Goal: Find specific page/section

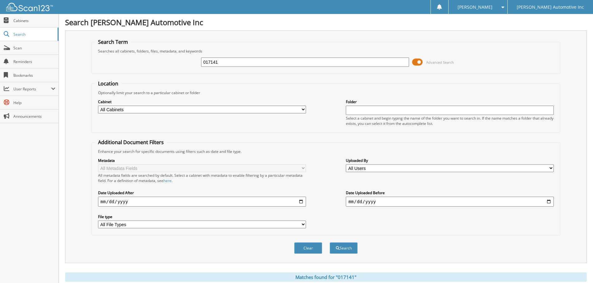
drag, startPoint x: 240, startPoint y: 63, endPoint x: 176, endPoint y: 60, distance: 64.1
click at [176, 60] on div "017141 Advanced Search" at bounding box center [326, 62] width 462 height 17
type input "208390"
click at [329, 243] on button "Search" at bounding box center [343, 249] width 28 height 12
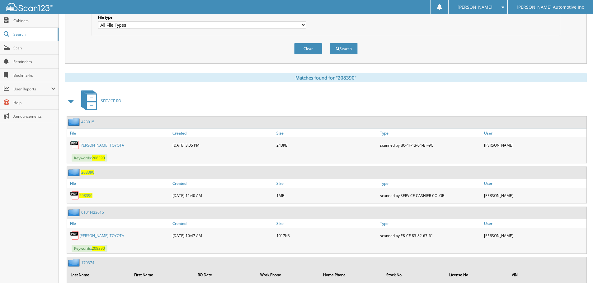
scroll to position [218, 0]
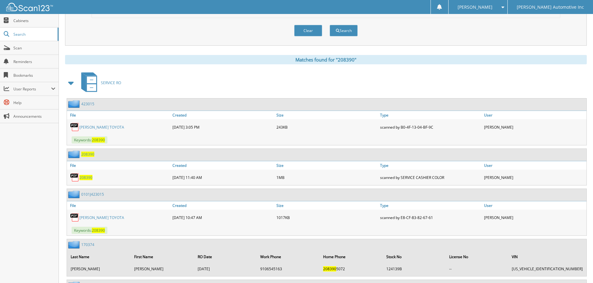
click at [102, 126] on link "[PERSON_NAME] TOYOTA" at bounding box center [101, 127] width 45 height 5
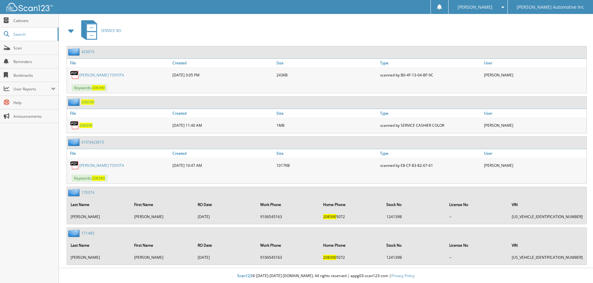
scroll to position [271, 0]
click at [96, 165] on link "[PERSON_NAME] TOYOTA" at bounding box center [101, 164] width 45 height 5
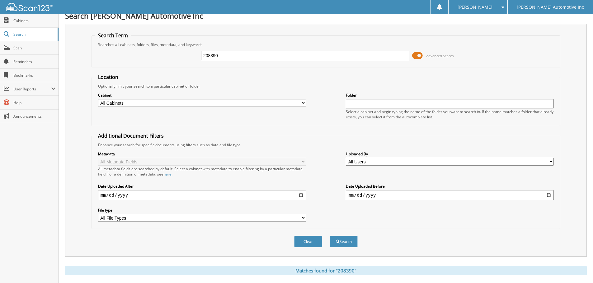
scroll to position [0, 0]
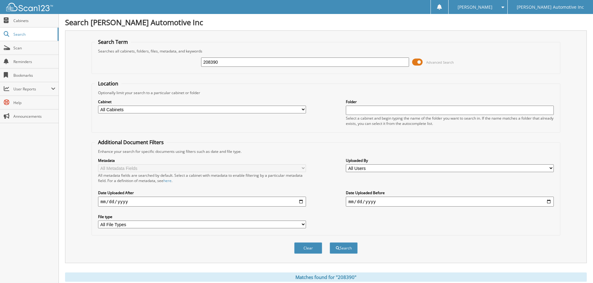
drag, startPoint x: 226, startPoint y: 61, endPoint x: 165, endPoint y: 58, distance: 60.7
click at [155, 60] on div "208390 Advanced Search" at bounding box center [326, 62] width 462 height 17
type input "357213"
click at [329, 243] on button "Search" at bounding box center [343, 249] width 28 height 12
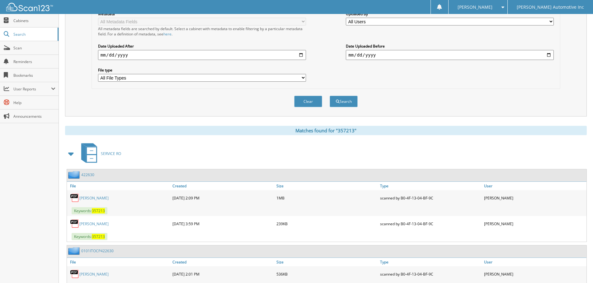
scroll to position [207, 0]
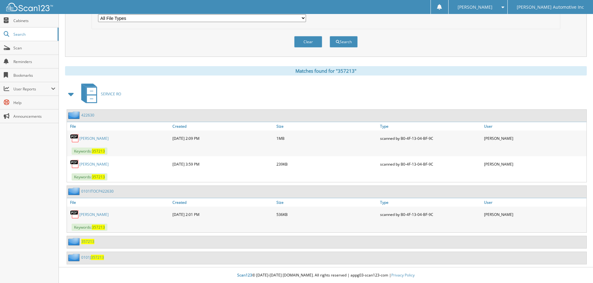
click at [94, 162] on link "TERESA BROWN" at bounding box center [93, 164] width 29 height 5
click at [94, 137] on link "TERESA BROWN" at bounding box center [93, 138] width 29 height 5
